Goal: Task Accomplishment & Management: Complete application form

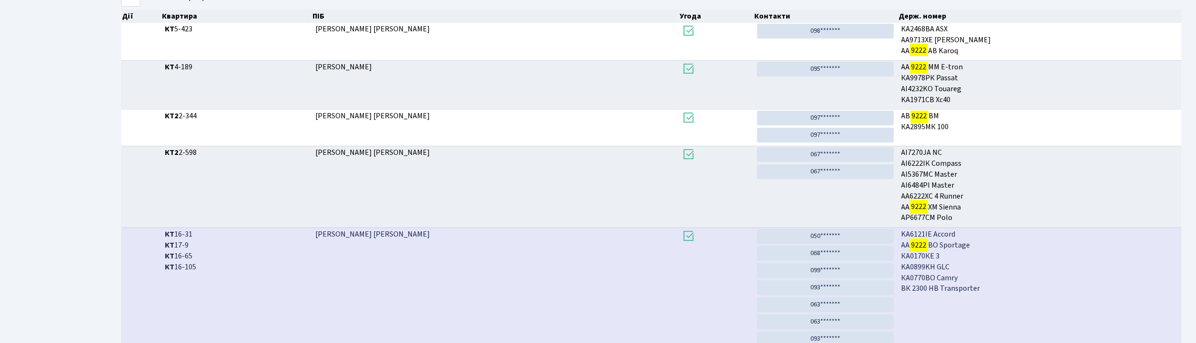
scroll to position [253, 0]
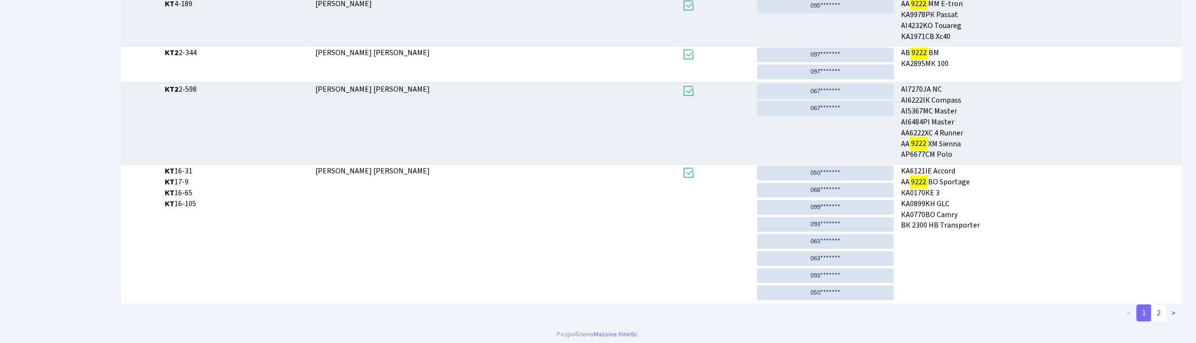
click at [1154, 311] on ul "< 1 2 >" at bounding box center [875, 312] width 613 height 17
click at [1161, 316] on link "2" at bounding box center [1158, 312] width 15 height 17
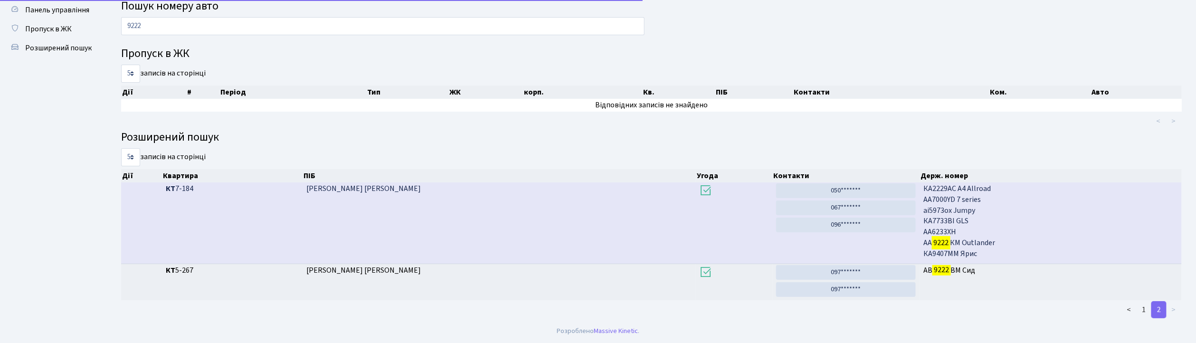
scroll to position [30, 0]
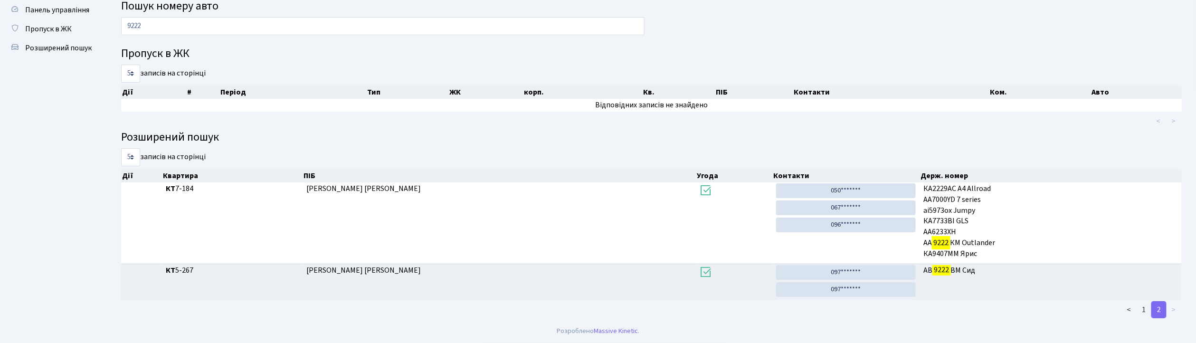
click at [221, 13] on main "Пошук номеру авто 9222 Пропуск в ЖК 5 10 25 50 записів на сторінці Дії # Період…" at bounding box center [651, 157] width 1089 height 323
click at [219, 24] on input "9222" at bounding box center [382, 26] width 523 height 18
type input "9"
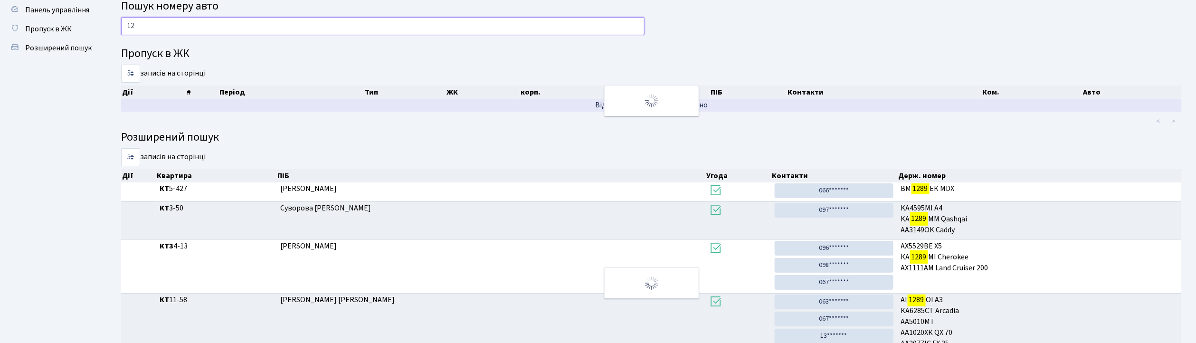
type input "1"
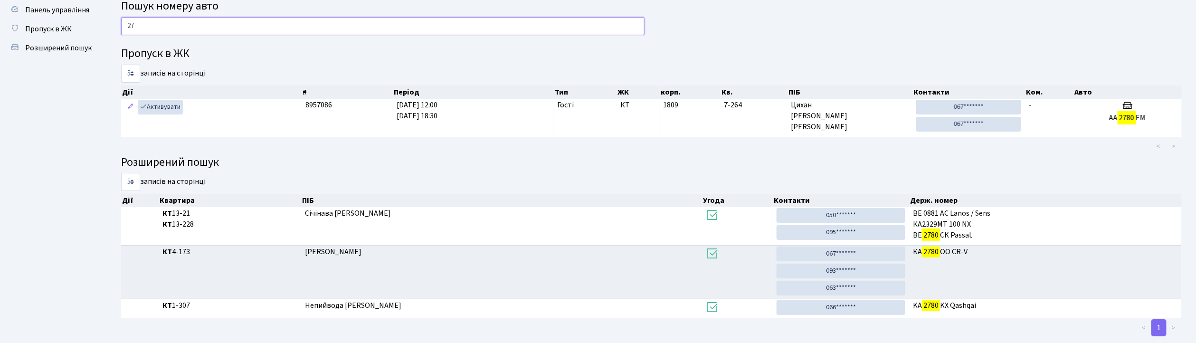
type input "2"
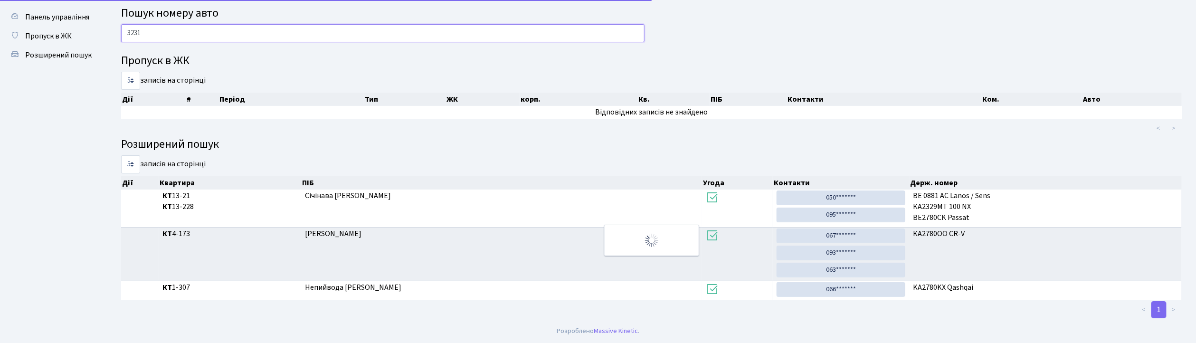
scroll to position [21, 0]
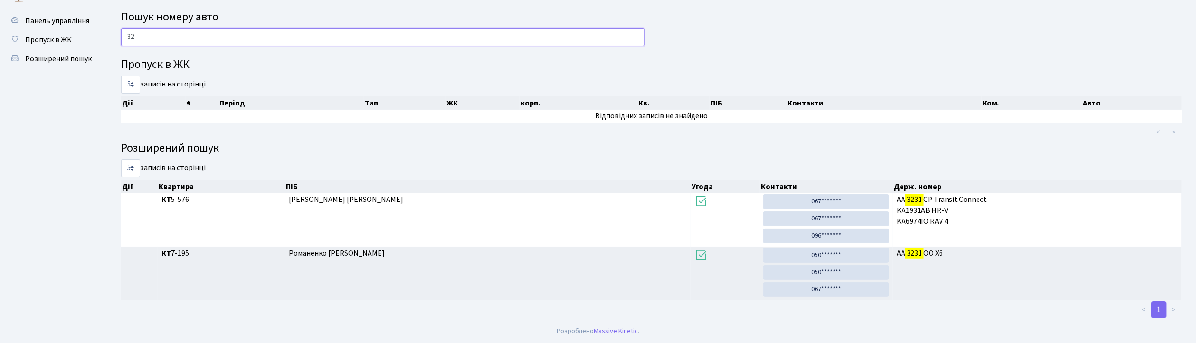
type input "3"
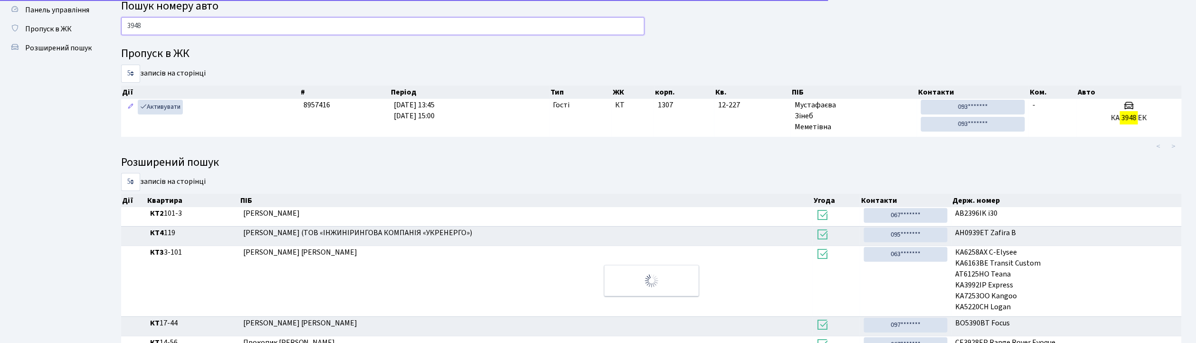
scroll to position [0, 0]
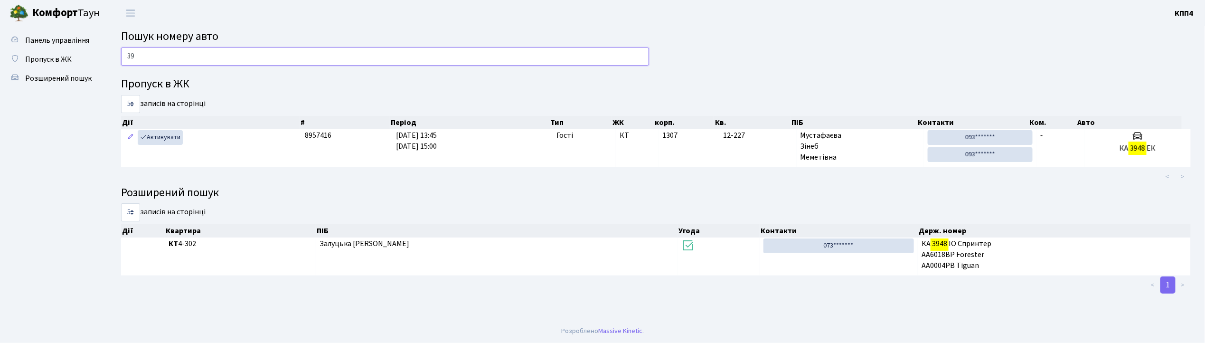
type input "3"
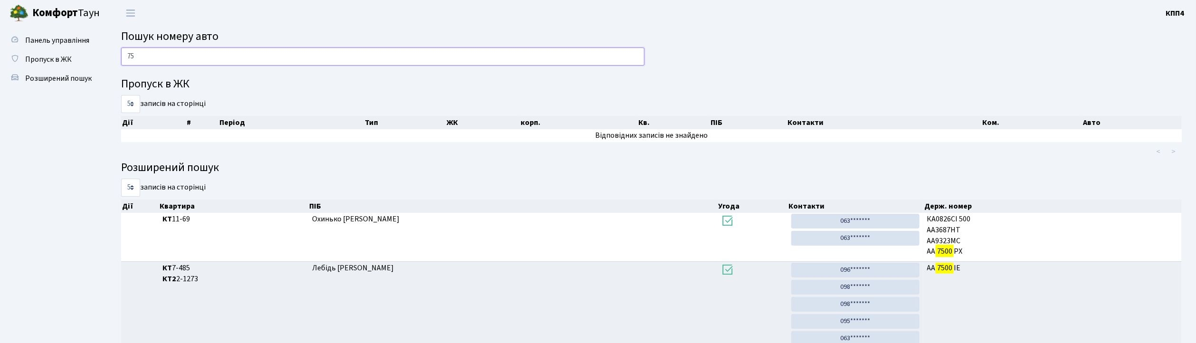
type input "7"
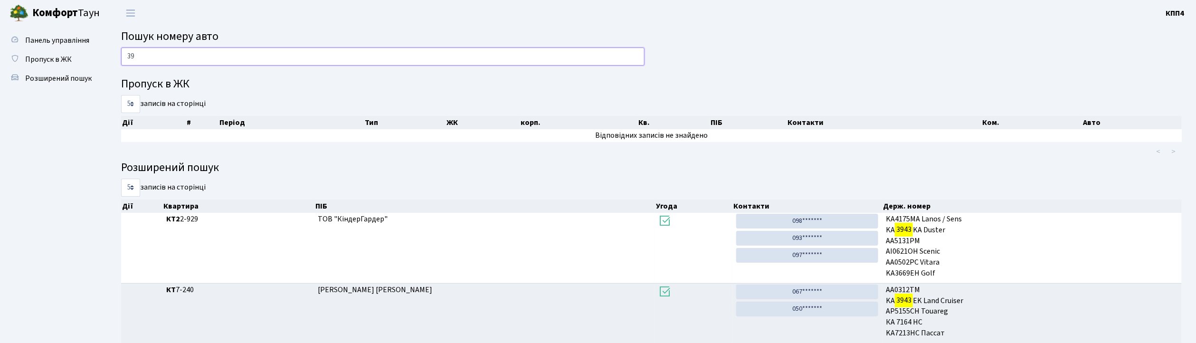
type input "3"
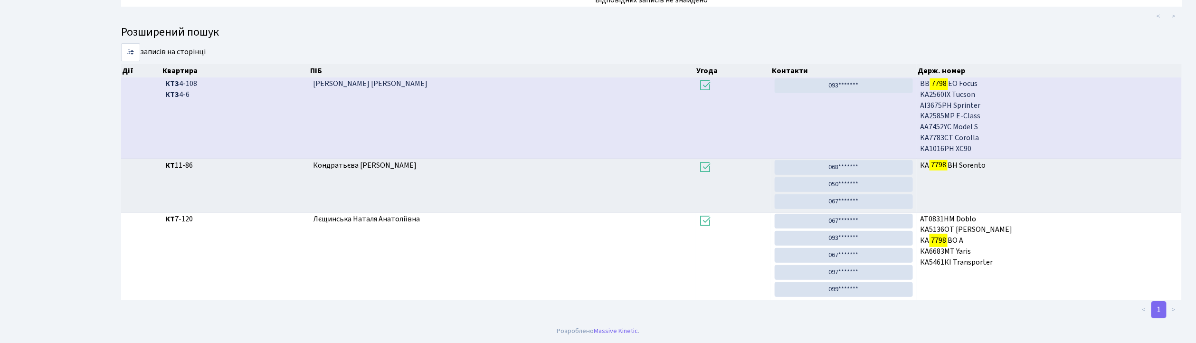
scroll to position [51, 0]
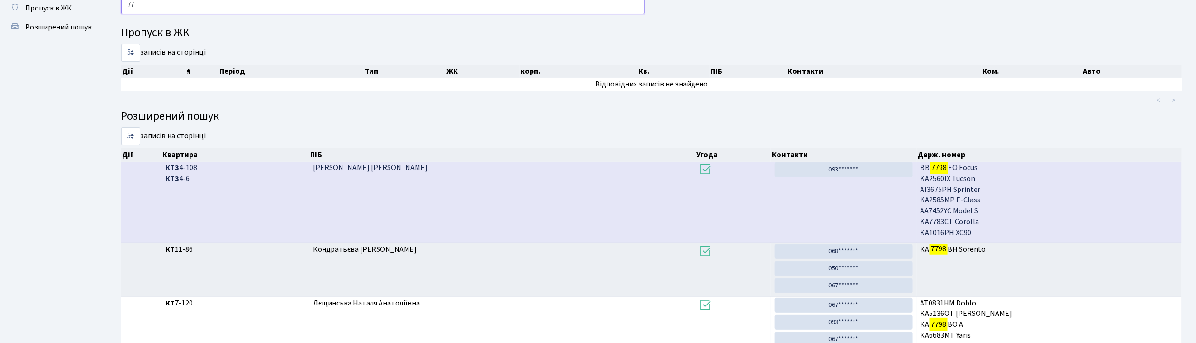
type input "7"
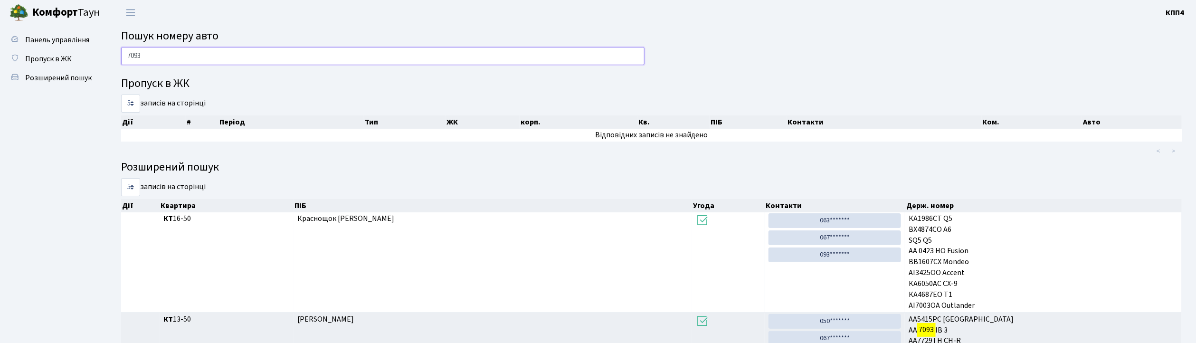
scroll to position [0, 0]
type input "7"
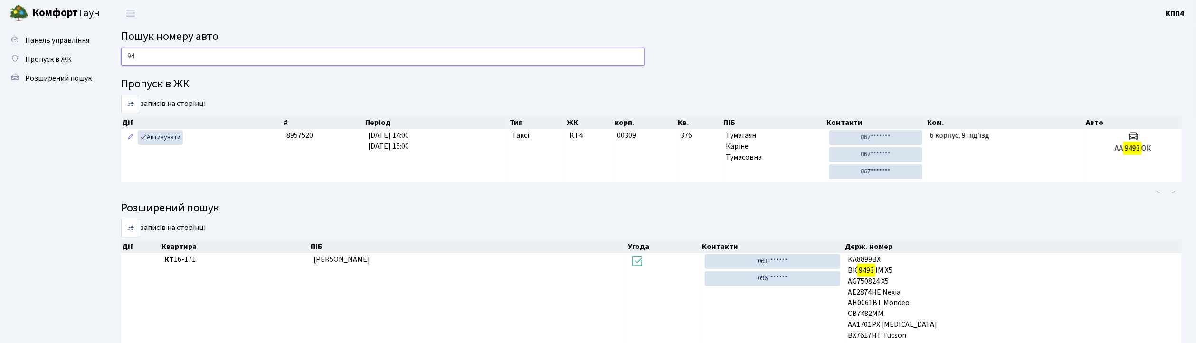
type input "9"
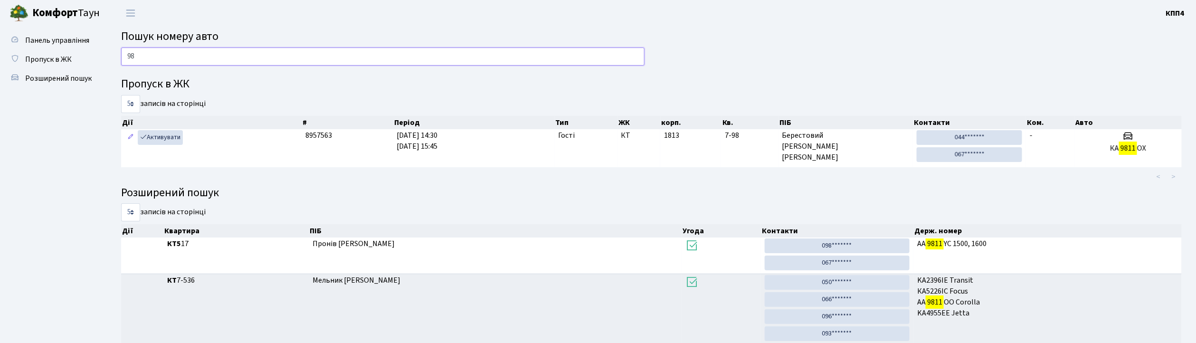
type input "9"
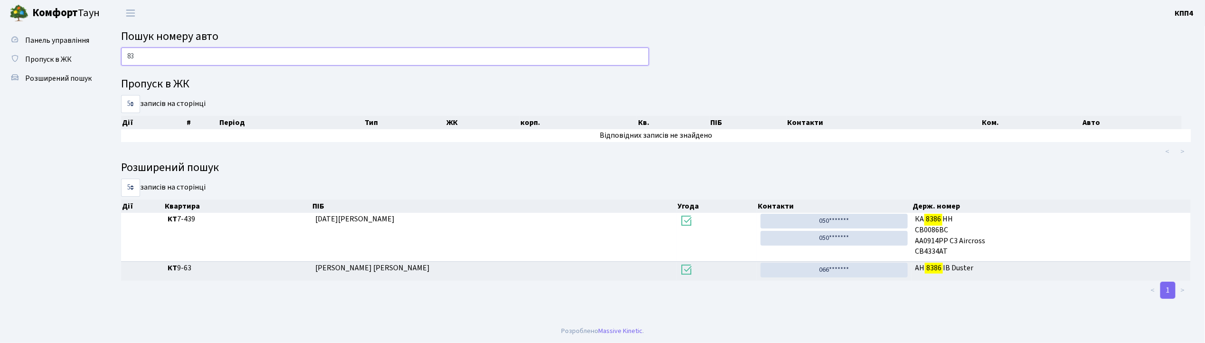
type input "8"
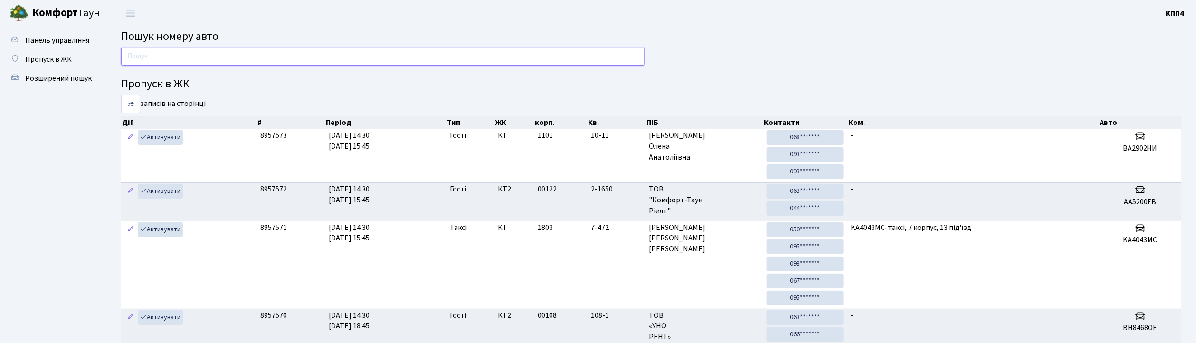
type input "9"
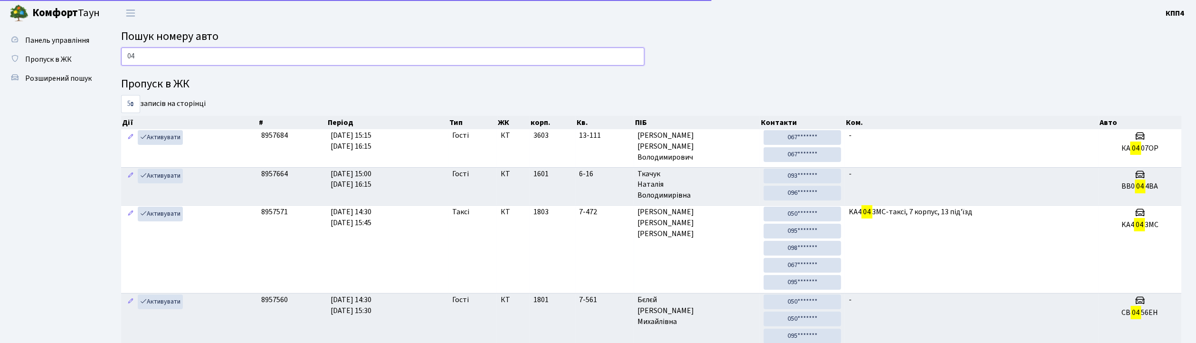
type input "0"
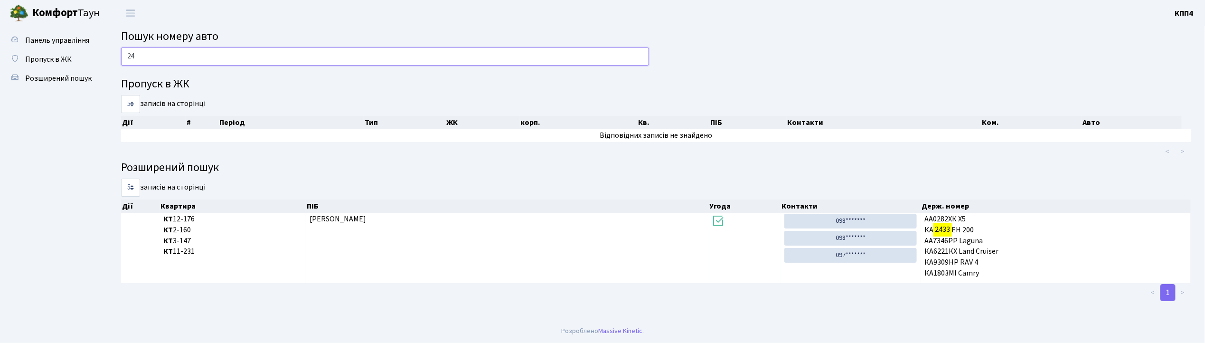
type input "2"
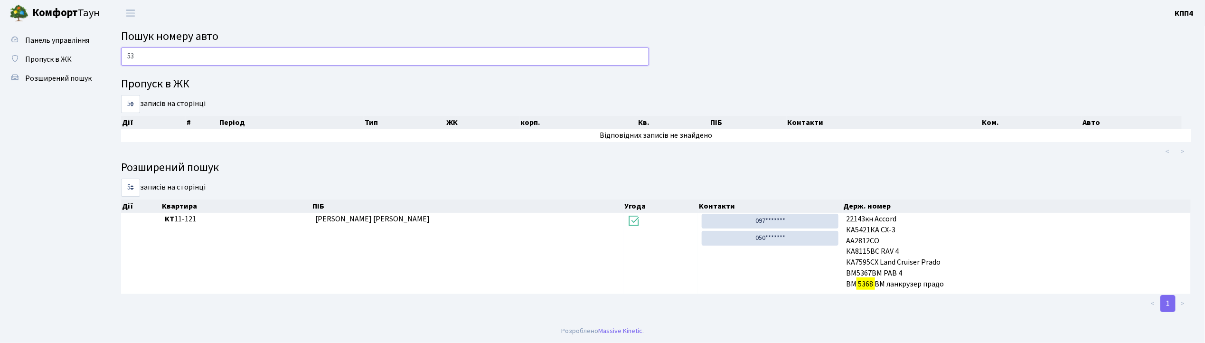
type input "5"
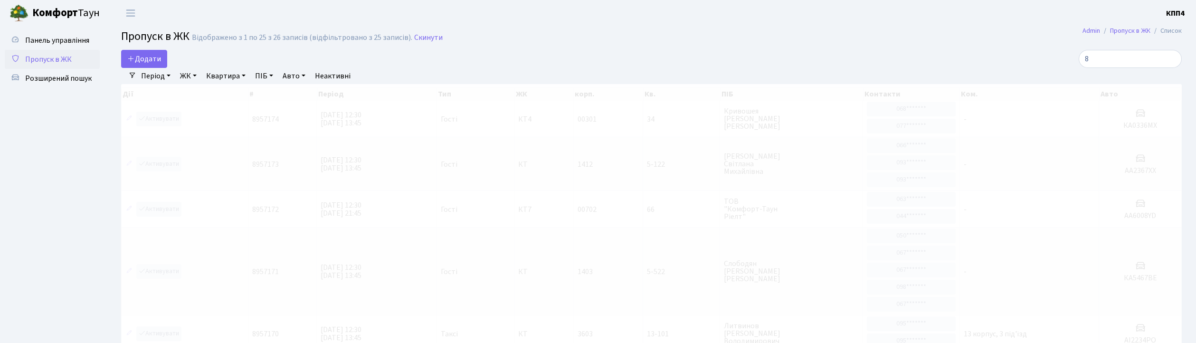
select select "25"
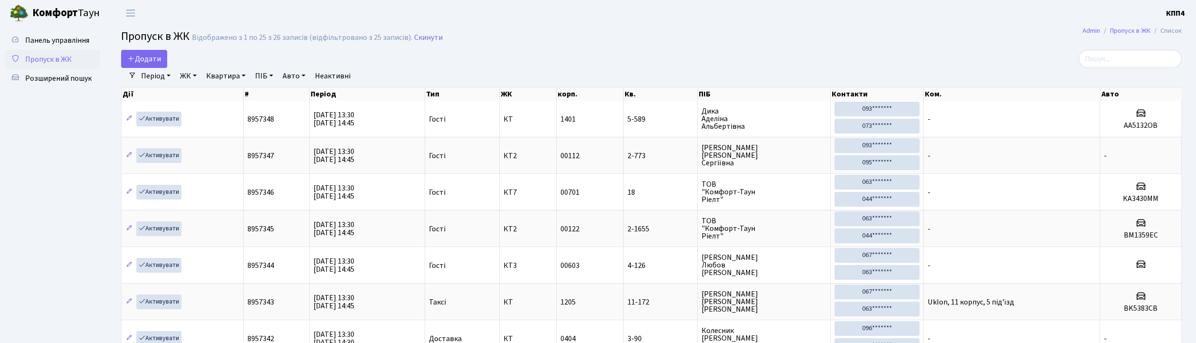
select select "25"
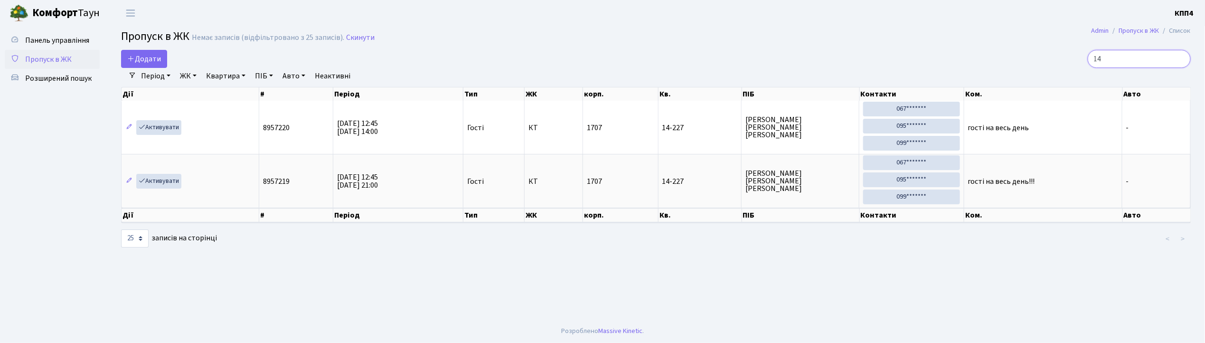
type input "1"
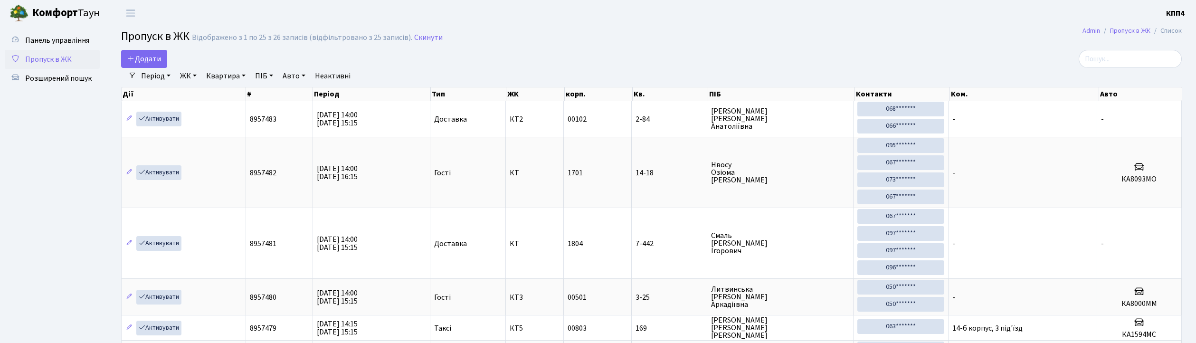
select select "25"
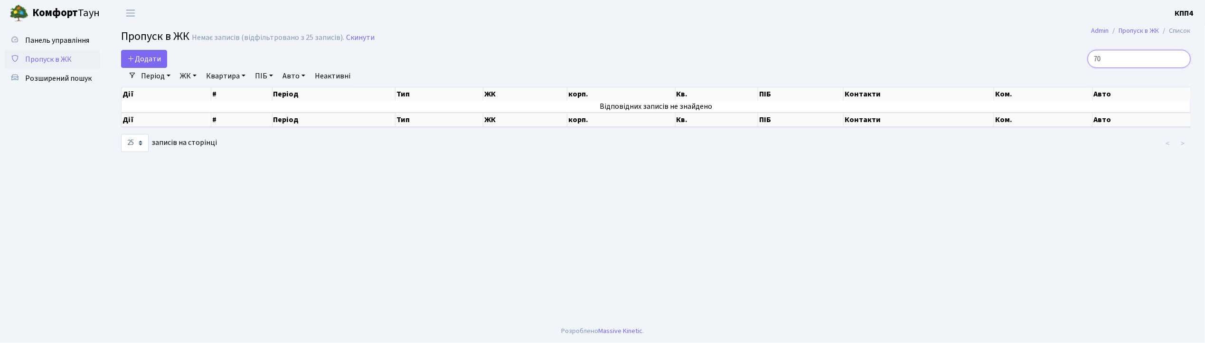
type input "7"
type input "1"
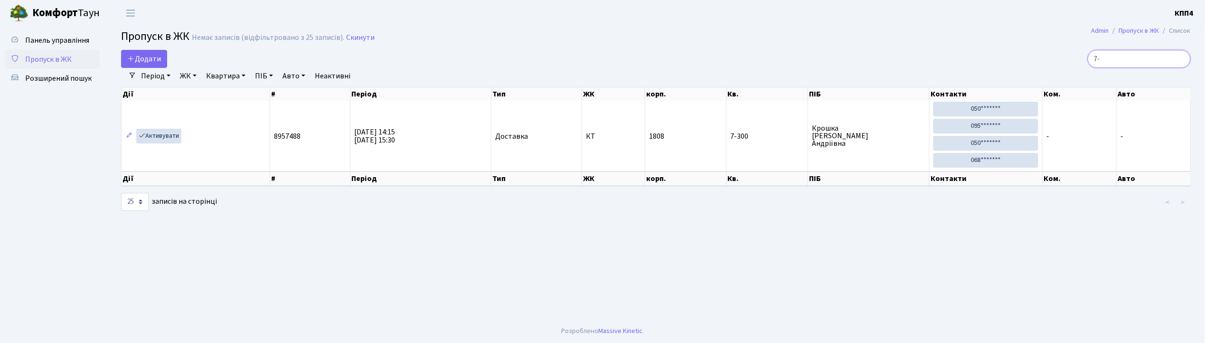
type input "7"
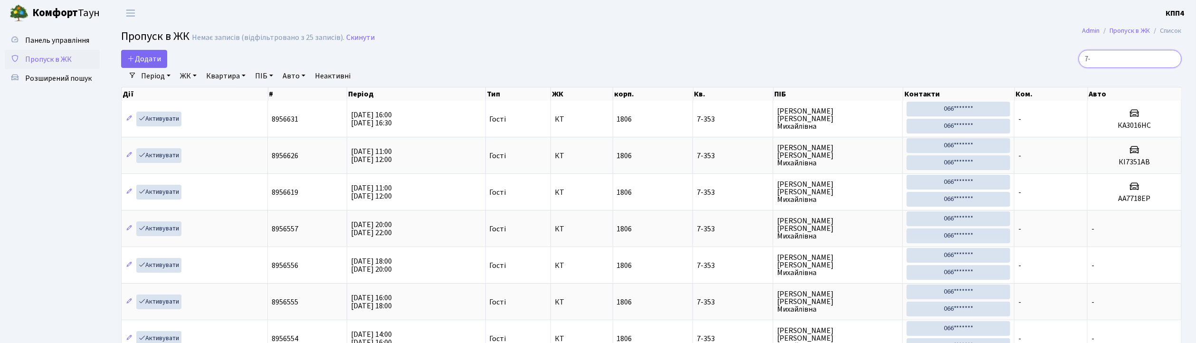
type input "7"
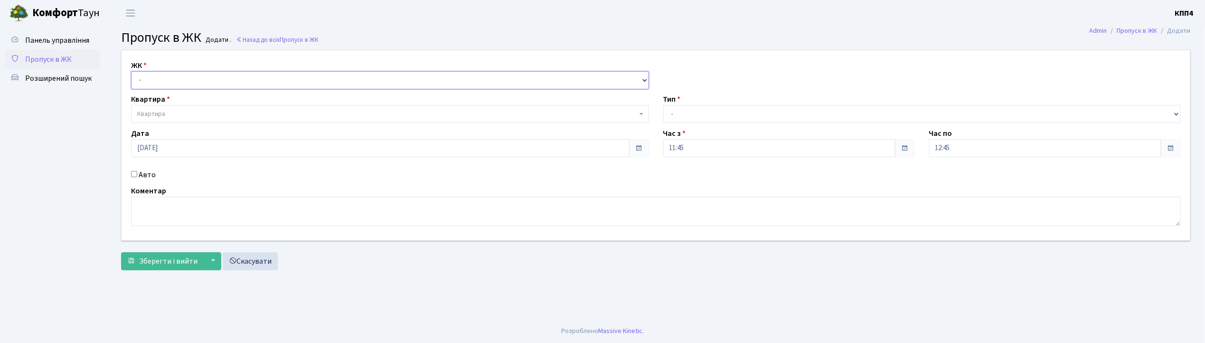
click at [166, 81] on select "- КТ, вул. Регенераторна, 4 КТ2, просп. Соборності, 17 КТ3, вул. Березнева, 16 …" at bounding box center [390, 80] width 518 height 18
select select "304"
click at [131, 71] on select "- КТ, вул. Регенераторна, 4 КТ2, просп. Соборності, 17 КТ3, вул. Березнева, 16 …" at bounding box center [390, 80] width 518 height 18
select select
click at [165, 118] on span "Квартира" at bounding box center [151, 113] width 28 height 9
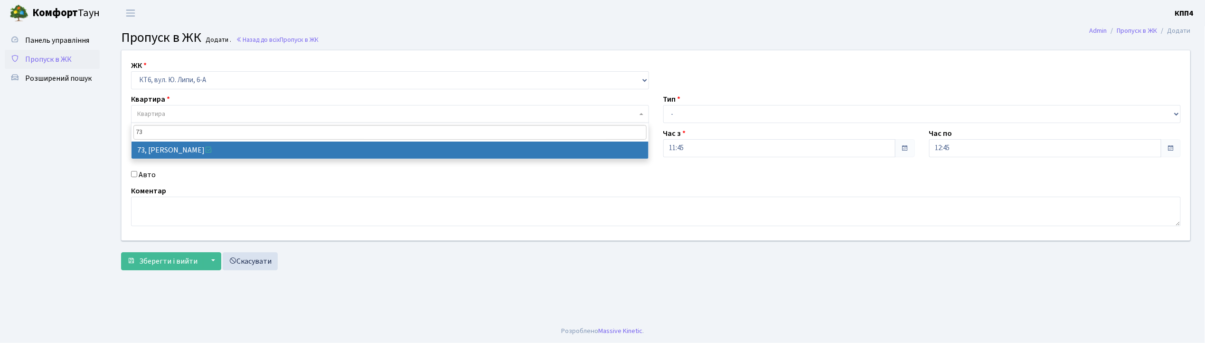
type input "73"
select select "17165"
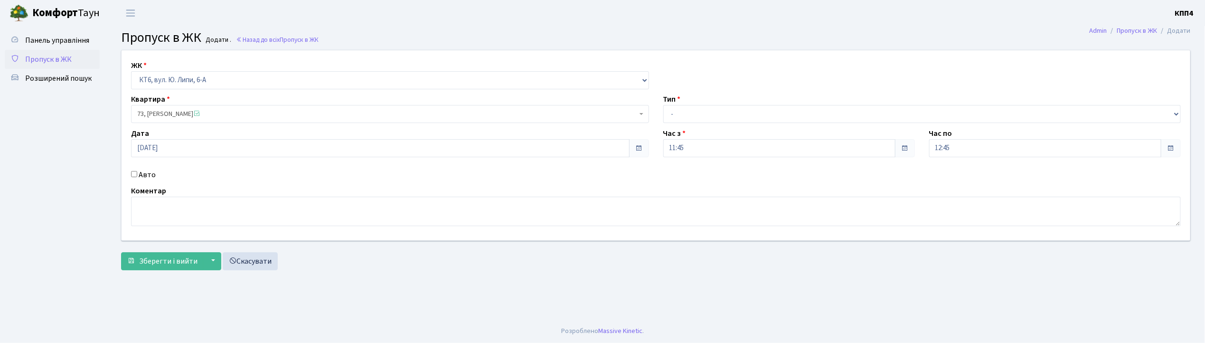
click at [132, 175] on input "Авто" at bounding box center [134, 174] width 6 height 6
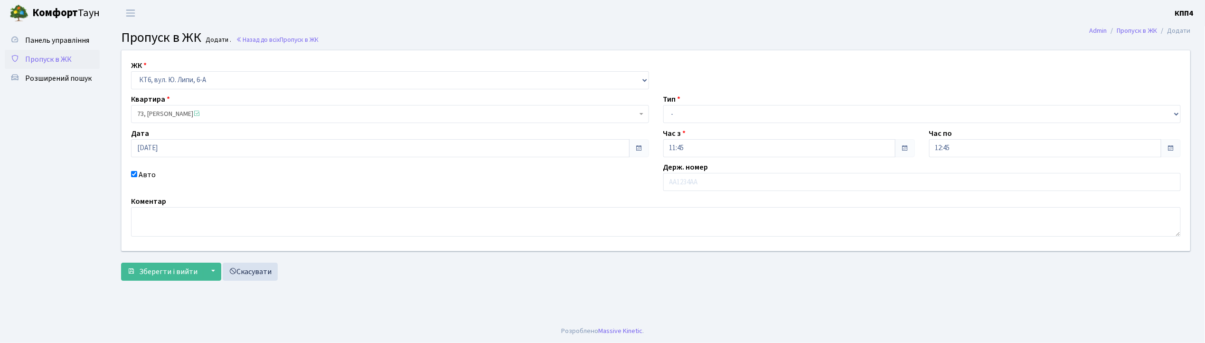
drag, startPoint x: 132, startPoint y: 174, endPoint x: 132, endPoint y: 143, distance: 30.4
click at [133, 174] on input "Авто" at bounding box center [134, 174] width 6 height 6
checkbox input "false"
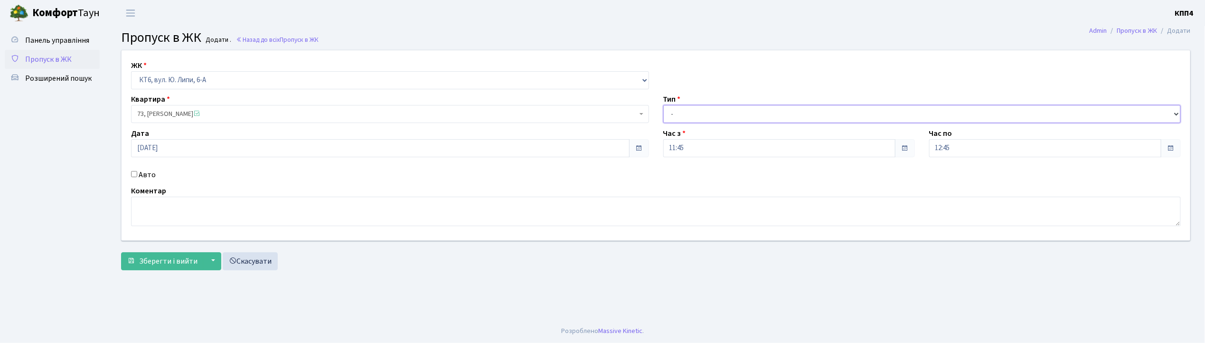
click at [724, 109] on select "- Доставка Таксі Гості Сервіс" at bounding box center [922, 114] width 518 height 18
select select "3"
click at [663, 105] on select "- Доставка Таксі Гості Сервіс" at bounding box center [922, 114] width 518 height 18
click at [158, 257] on span "Зберегти і вийти" at bounding box center [168, 261] width 58 height 10
click at [134, 174] on input "Авто" at bounding box center [134, 174] width 6 height 6
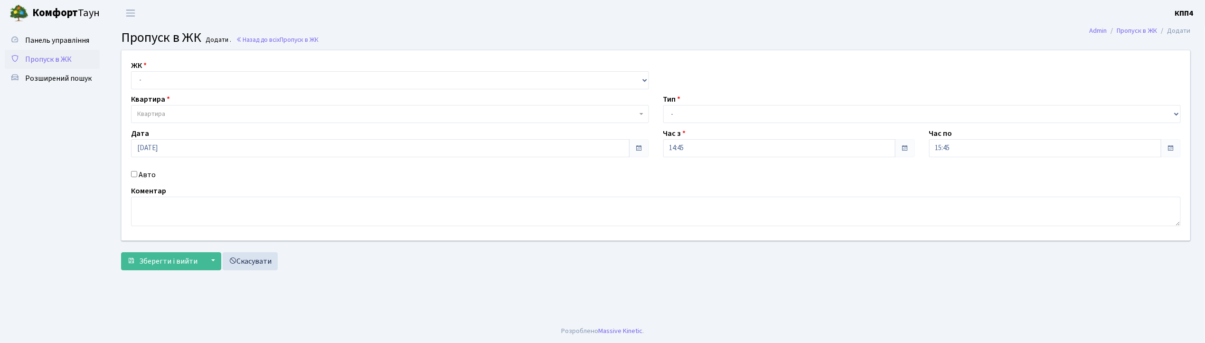
checkbox input "true"
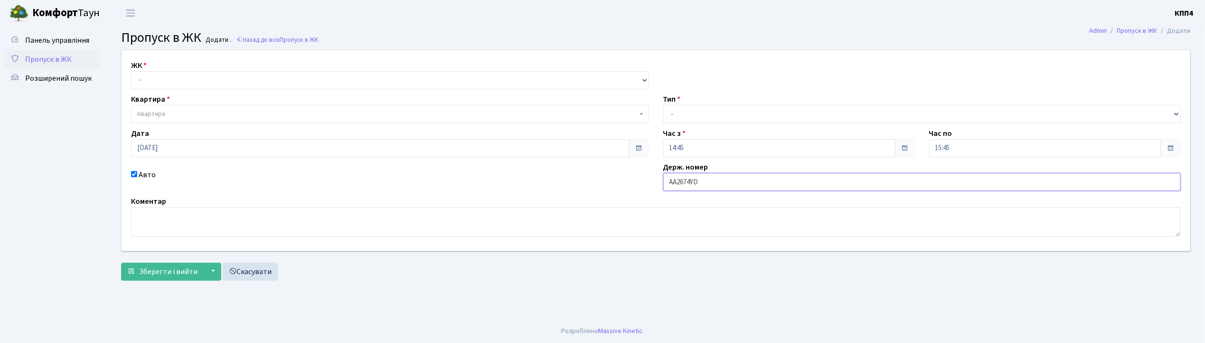
type input "АА2674YD"
click at [187, 78] on select "- КТ, вул. Регенераторна, 4 КТ2, просп. [STREET_ADDRESS] [STREET_ADDRESS] [PERS…" at bounding box center [390, 80] width 518 height 18
select select "271"
click at [131, 71] on select "- КТ, вул. Регенераторна, 4 КТ2, просп. [STREET_ADDRESS] [STREET_ADDRESS] [PERS…" at bounding box center [390, 80] width 518 height 18
select select
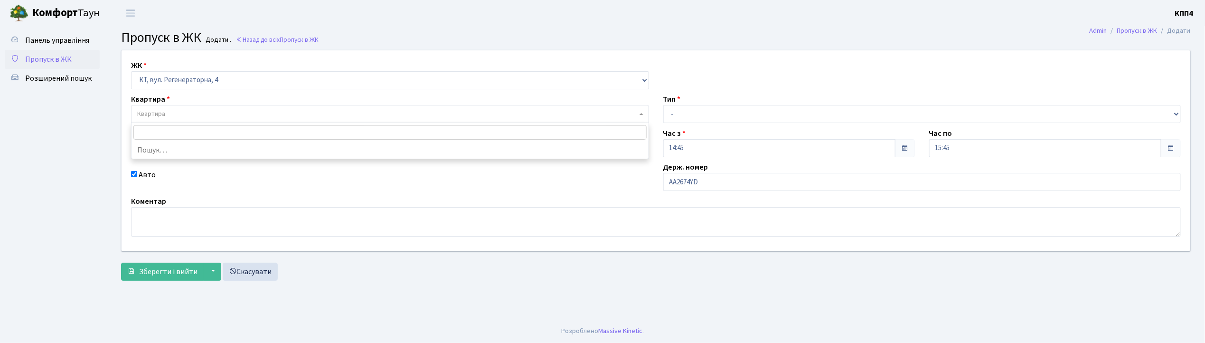
click at [183, 116] on span "Квартира" at bounding box center [387, 113] width 500 height 9
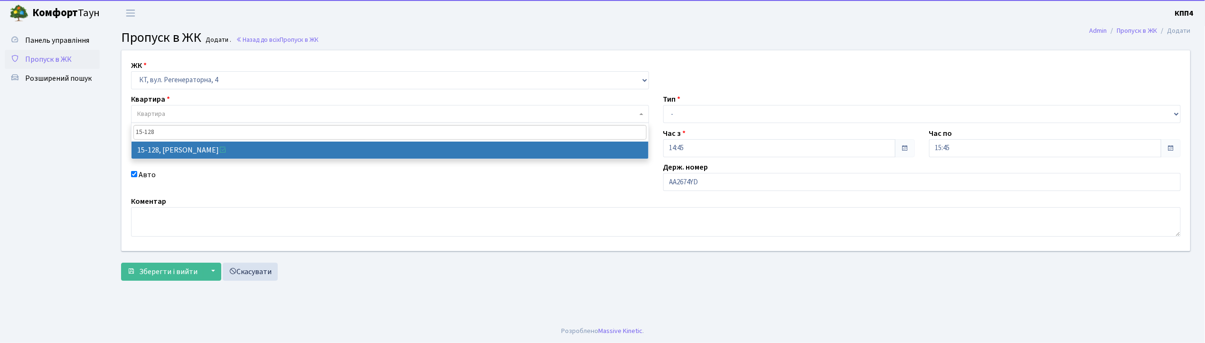
type input "15-128"
select select "8903"
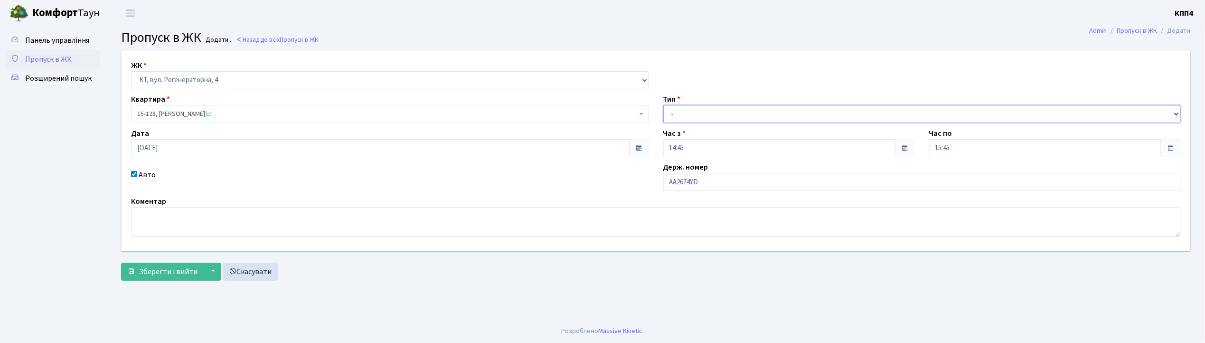
click at [697, 113] on select "- Доставка Таксі Гості Сервіс" at bounding box center [922, 114] width 518 height 18
select select "2"
click at [663, 105] on select "- Доставка Таксі Гості Сервіс" at bounding box center [922, 114] width 518 height 18
click at [188, 269] on span "Зберегти і вийти" at bounding box center [168, 271] width 58 height 10
